Goal: Navigation & Orientation: Locate item on page

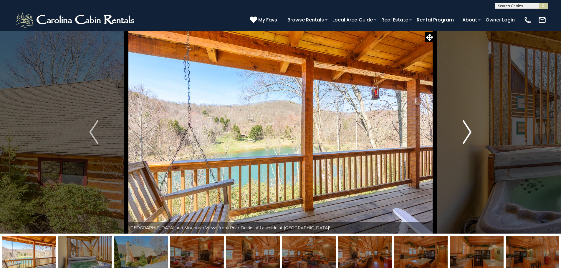
click at [471, 134] on img "Next" at bounding box center [467, 132] width 9 height 24
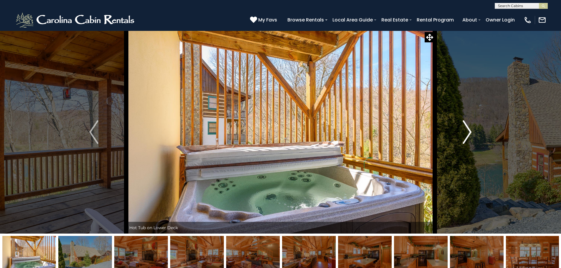
click at [469, 133] on img "Next" at bounding box center [467, 132] width 9 height 24
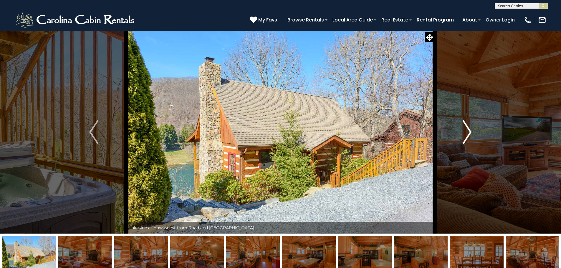
click at [467, 133] on img "Next" at bounding box center [467, 132] width 9 height 24
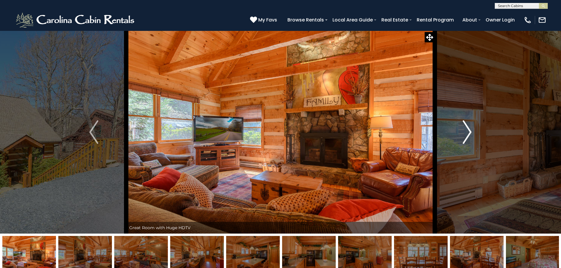
click at [467, 133] on img "Next" at bounding box center [467, 132] width 9 height 24
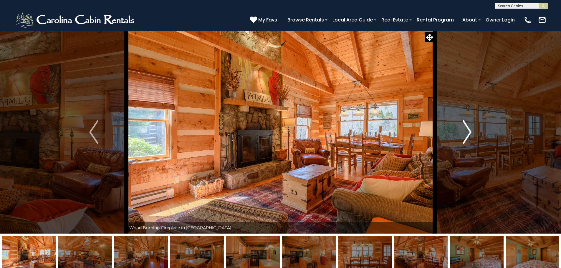
click at [467, 133] on img "Next" at bounding box center [467, 132] width 9 height 24
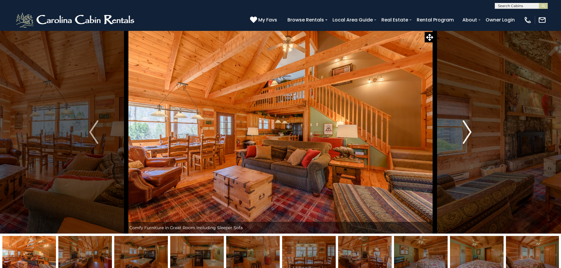
click at [467, 133] on img "Next" at bounding box center [467, 132] width 9 height 24
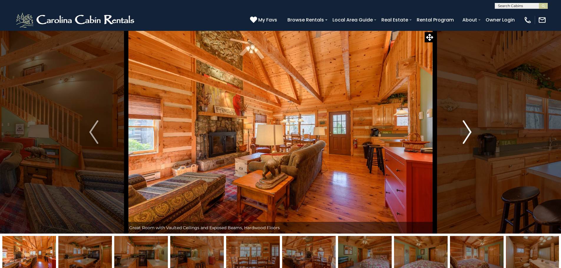
click at [467, 133] on img "Next" at bounding box center [467, 132] width 9 height 24
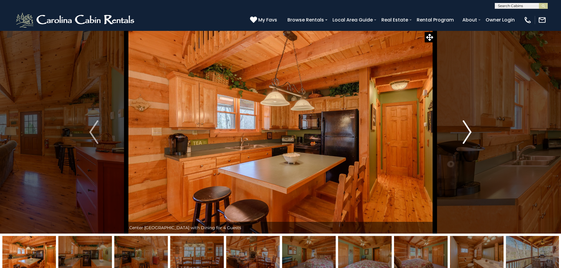
click at [466, 133] on img "Next" at bounding box center [467, 132] width 9 height 24
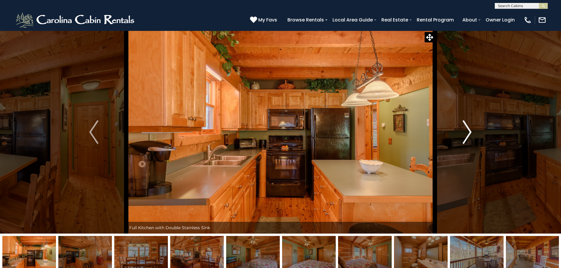
click at [466, 134] on img "Next" at bounding box center [467, 132] width 9 height 24
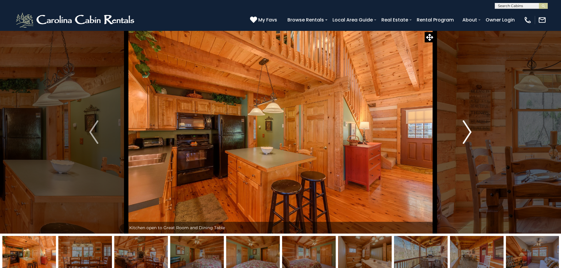
click at [466, 134] on img "Next" at bounding box center [467, 132] width 9 height 24
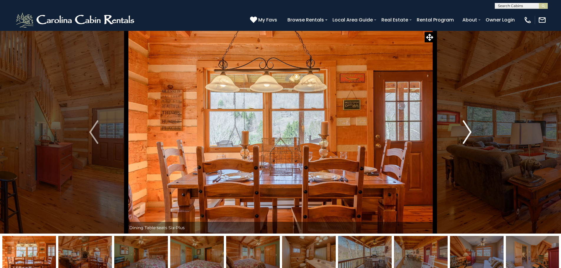
click at [466, 134] on img "Next" at bounding box center [467, 132] width 9 height 24
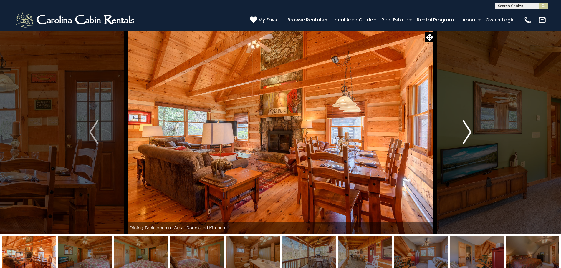
click at [465, 135] on img "Next" at bounding box center [467, 132] width 9 height 24
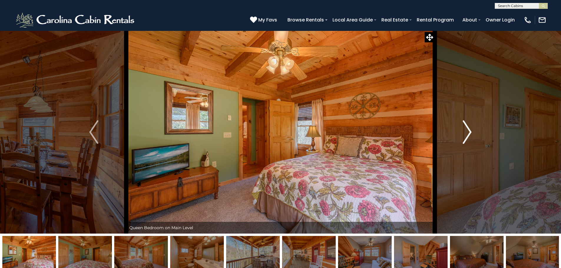
click at [465, 137] on img "Next" at bounding box center [467, 132] width 9 height 24
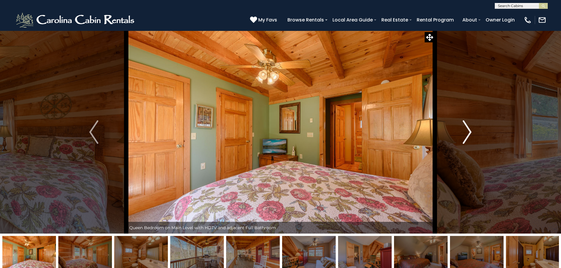
click at [465, 137] on img "Next" at bounding box center [467, 132] width 9 height 24
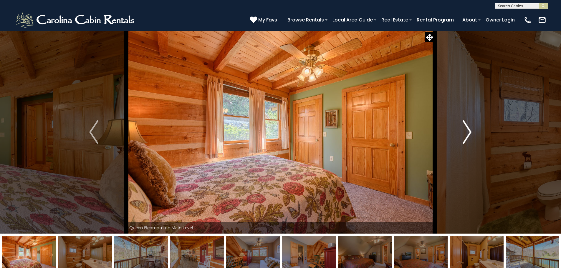
click at [465, 137] on img "Next" at bounding box center [467, 132] width 9 height 24
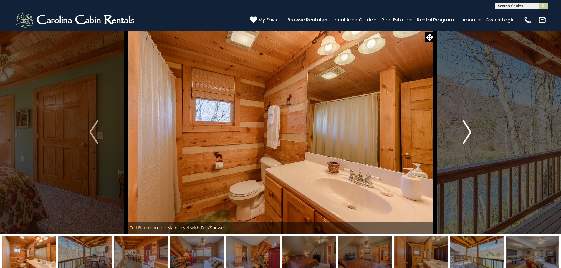
click at [465, 137] on img "Next" at bounding box center [467, 132] width 9 height 24
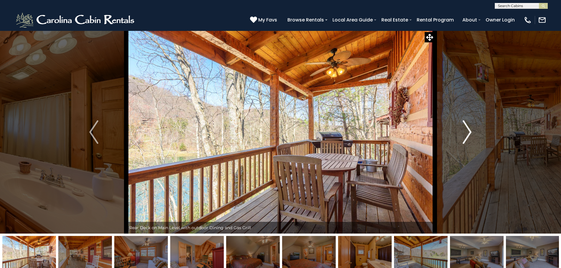
click at [465, 137] on img "Next" at bounding box center [467, 132] width 9 height 24
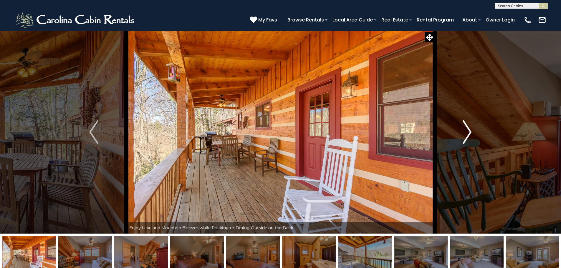
click at [465, 137] on img "Next" at bounding box center [467, 132] width 9 height 24
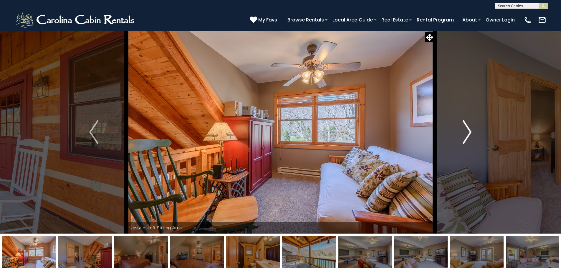
click at [464, 135] on img "Next" at bounding box center [467, 132] width 9 height 24
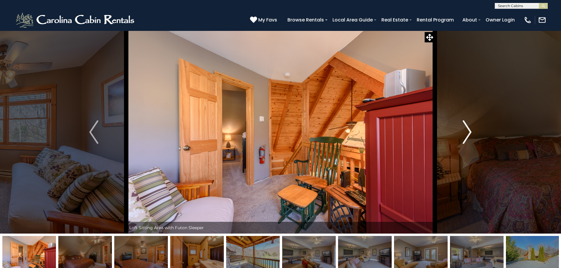
click at [464, 135] on img "Next" at bounding box center [467, 132] width 9 height 24
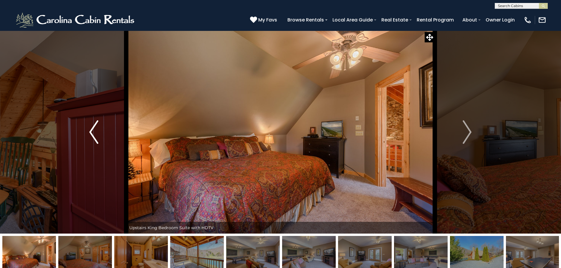
click at [95, 130] on img "Previous" at bounding box center [93, 132] width 9 height 24
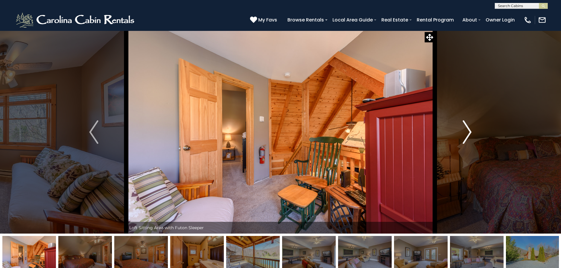
click at [462, 134] on button "Next" at bounding box center [467, 132] width 65 height 203
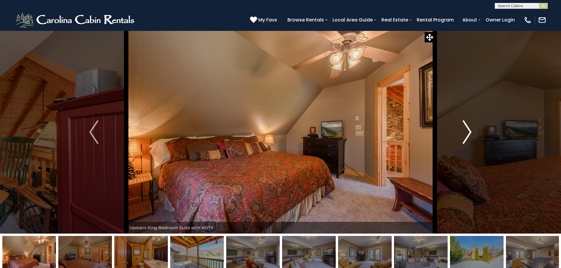
click at [468, 132] on img "Next" at bounding box center [467, 132] width 9 height 24
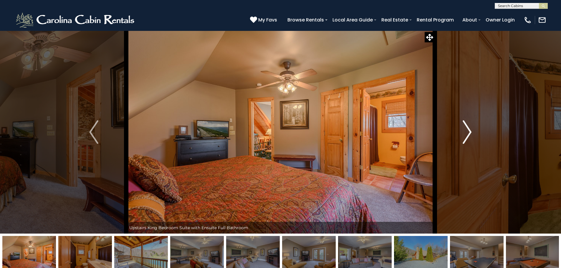
click at [468, 132] on img "Next" at bounding box center [467, 132] width 9 height 24
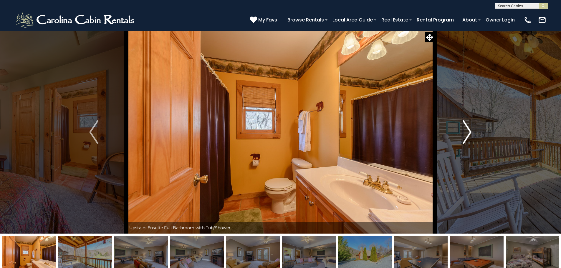
click at [468, 132] on img "Next" at bounding box center [467, 132] width 9 height 24
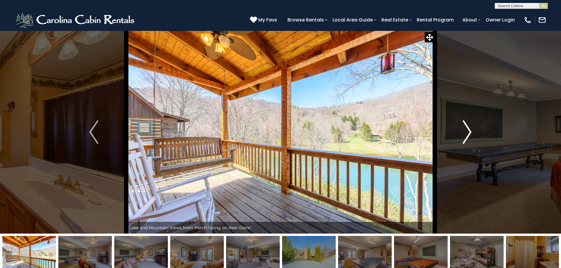
click at [468, 132] on img "Next" at bounding box center [467, 132] width 9 height 24
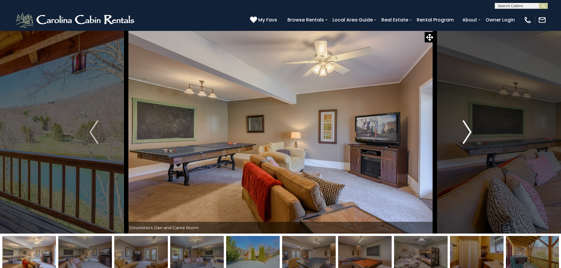
click at [468, 132] on img "Next" at bounding box center [467, 132] width 9 height 24
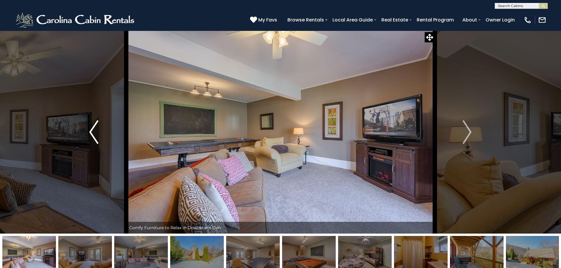
click at [92, 128] on img "Previous" at bounding box center [93, 132] width 9 height 24
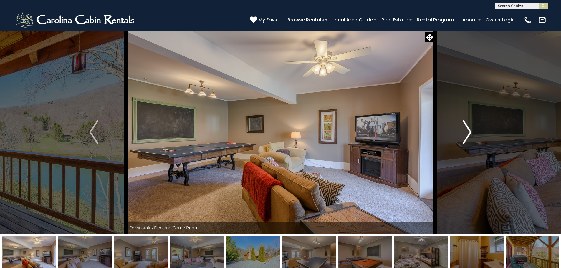
click at [462, 124] on button "Next" at bounding box center [467, 132] width 65 height 203
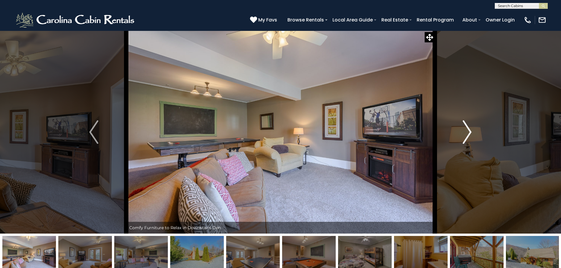
click at [463, 125] on img "Next" at bounding box center [467, 132] width 9 height 24
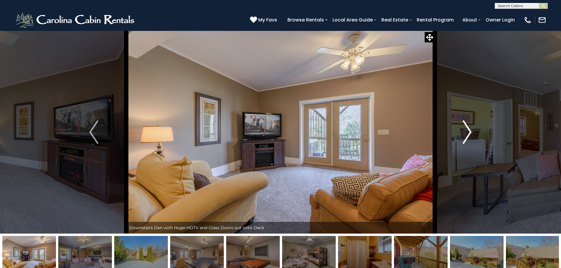
click at [463, 125] on img "Next" at bounding box center [467, 132] width 9 height 24
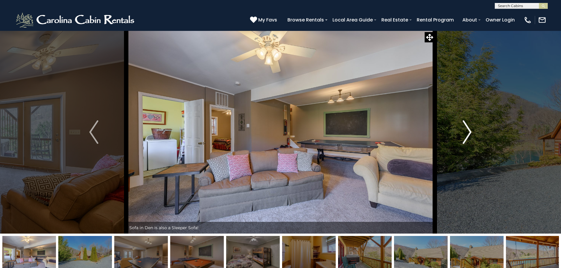
click at [462, 125] on button "Next" at bounding box center [467, 132] width 65 height 203
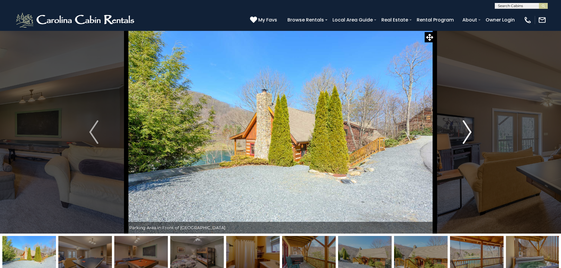
click at [462, 125] on button "Next" at bounding box center [467, 132] width 65 height 203
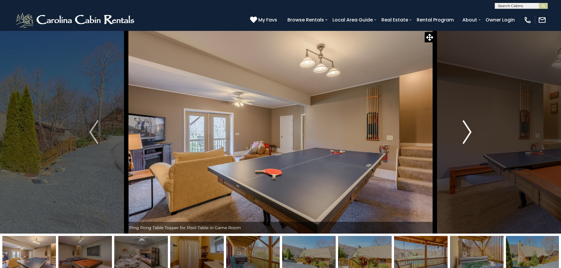
click at [462, 125] on button "Next" at bounding box center [467, 132] width 65 height 203
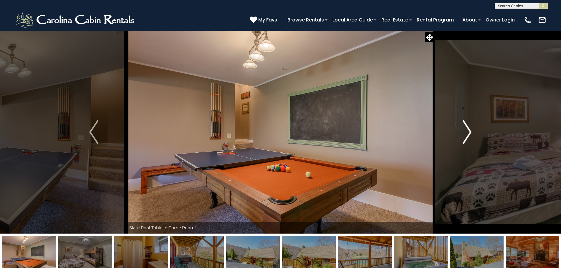
click at [462, 125] on button "Next" at bounding box center [467, 132] width 65 height 203
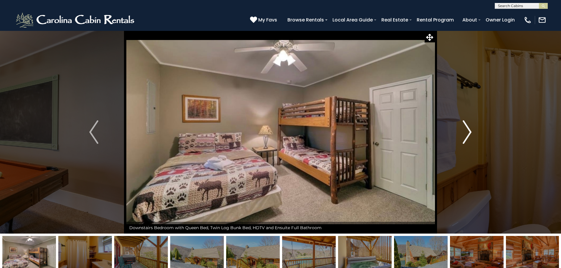
click at [462, 125] on button "Next" at bounding box center [467, 132] width 65 height 203
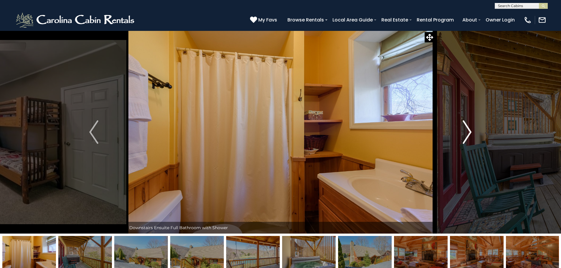
click at [462, 125] on button "Next" at bounding box center [467, 132] width 65 height 203
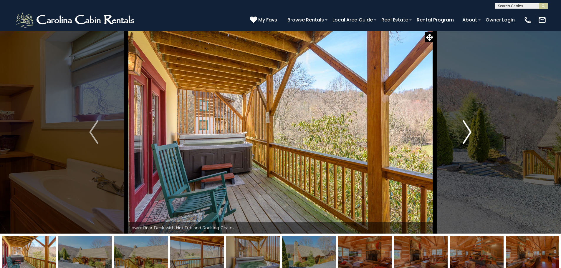
click at [461, 125] on button "Next" at bounding box center [467, 132] width 65 height 203
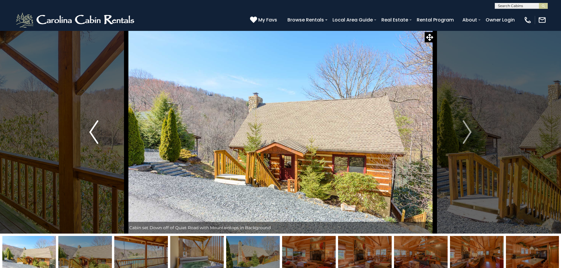
click at [100, 135] on button "Previous" at bounding box center [93, 132] width 65 height 203
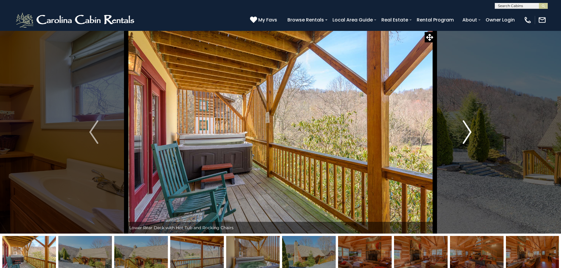
click at [468, 128] on img "Next" at bounding box center [467, 132] width 9 height 24
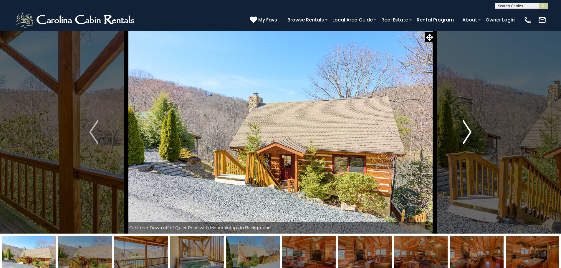
click at [468, 128] on img "Next" at bounding box center [467, 132] width 9 height 24
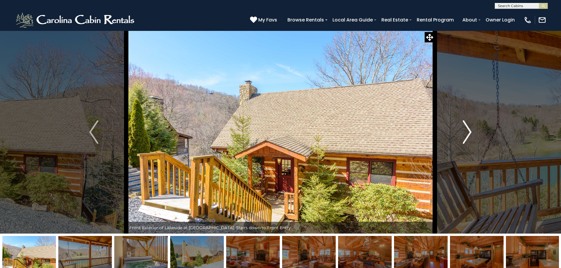
click at [466, 127] on img "Next" at bounding box center [467, 132] width 9 height 24
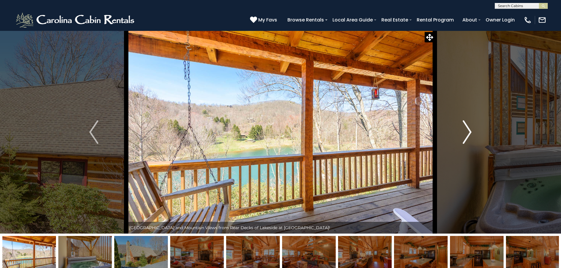
click at [466, 127] on img "Next" at bounding box center [467, 132] width 9 height 24
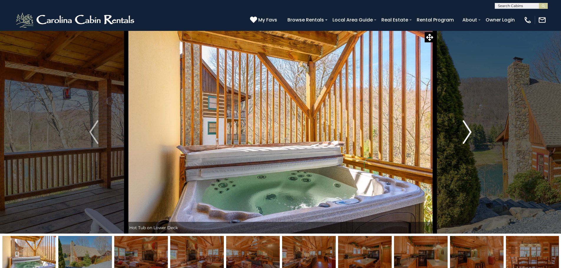
click at [466, 127] on img "Next" at bounding box center [467, 132] width 9 height 24
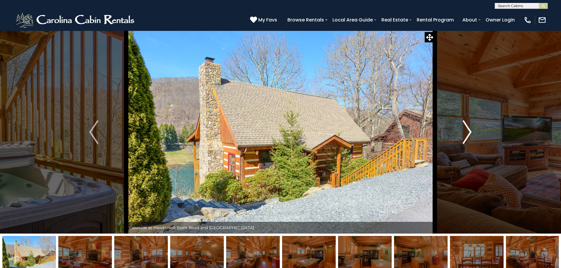
click at [466, 127] on img "Next" at bounding box center [467, 132] width 9 height 24
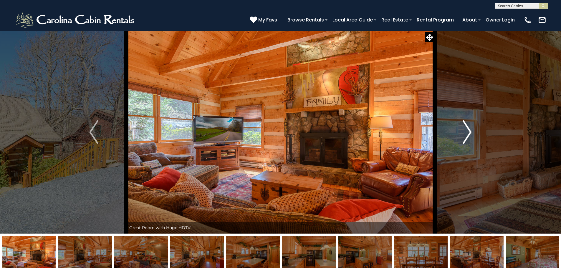
click at [466, 127] on img "Next" at bounding box center [467, 132] width 9 height 24
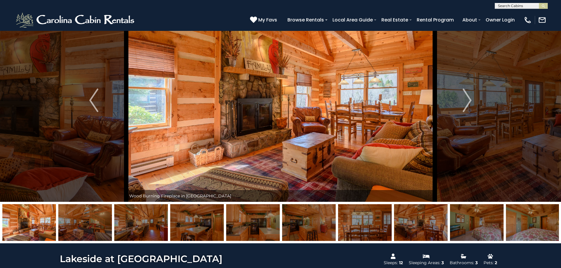
scroll to position [118, 0]
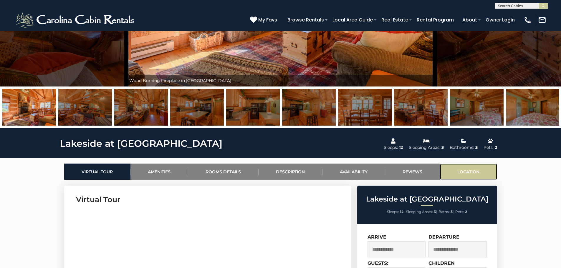
click at [471, 169] on link "Location" at bounding box center [468, 172] width 57 height 16
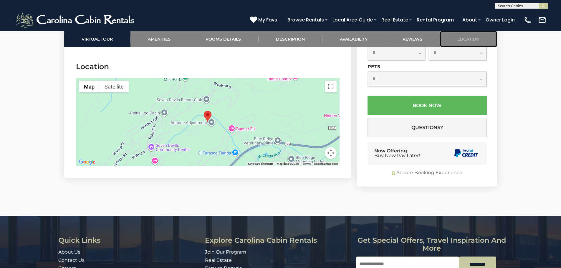
scroll to position [1738, 0]
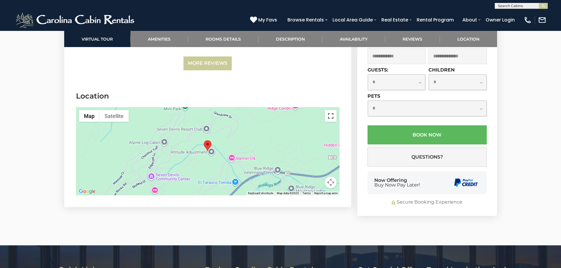
click at [328, 110] on button "Toggle fullscreen view" at bounding box center [331, 116] width 12 height 12
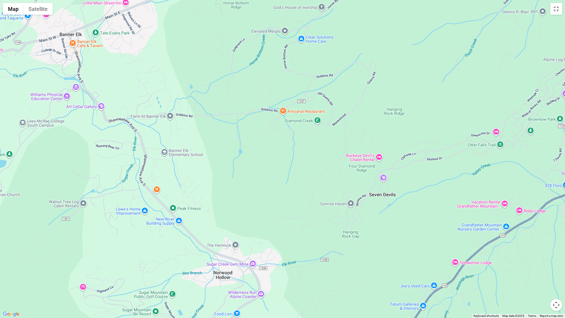
drag, startPoint x: 578, startPoint y: 78, endPoint x: 613, endPoint y: 77, distance: 35.3
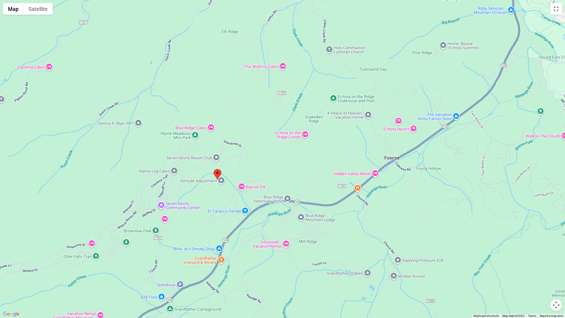
drag, startPoint x: 613, startPoint y: 77, endPoint x: 137, endPoint y: 274, distance: 515.5
click at [137, 268] on div at bounding box center [282, 159] width 565 height 318
click at [556, 8] on button "Toggle fullscreen view" at bounding box center [557, 9] width 12 height 12
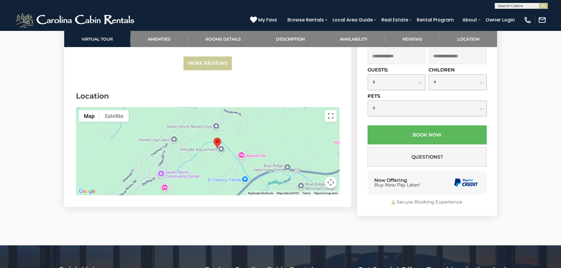
drag, startPoint x: 214, startPoint y: 154, endPoint x: 290, endPoint y: 130, distance: 80.0
click at [290, 130] on div at bounding box center [208, 151] width 264 height 88
click at [332, 110] on button "Toggle fullscreen view" at bounding box center [331, 116] width 12 height 12
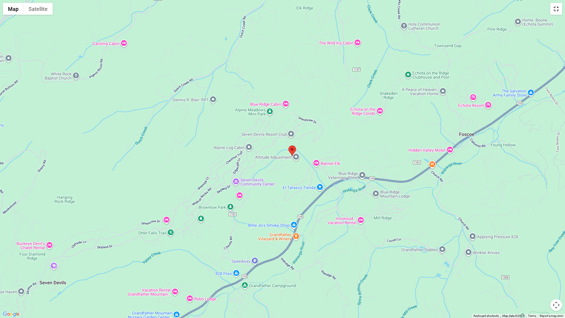
click at [560, 6] on button "Toggle fullscreen view" at bounding box center [557, 9] width 12 height 12
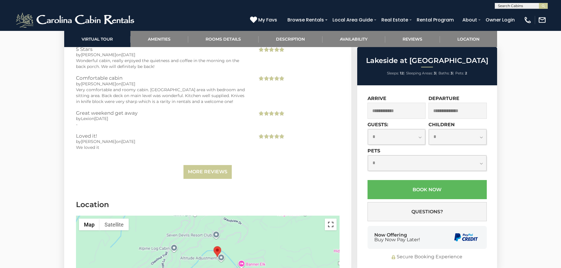
scroll to position [1591, 0]
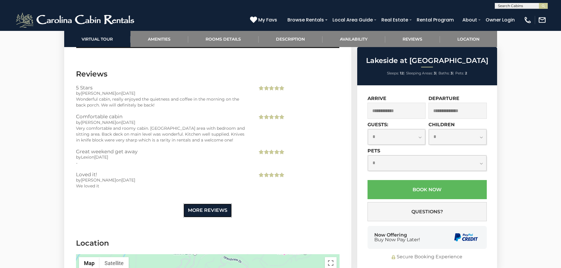
click at [213, 204] on link "More Reviews" at bounding box center [207, 211] width 48 height 14
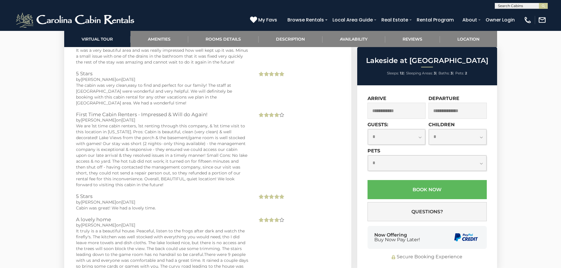
scroll to position [1944, 0]
